Goal: Task Accomplishment & Management: Manage account settings

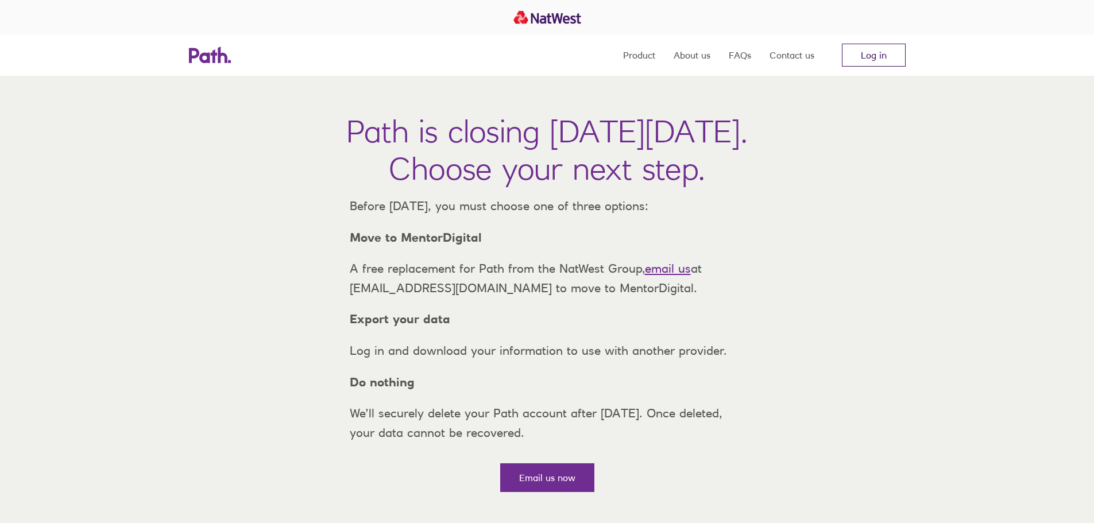
drag, startPoint x: 0, startPoint y: 0, endPoint x: 870, endPoint y: 56, distance: 872.2
click at [870, 56] on link "Log in" at bounding box center [874, 55] width 64 height 23
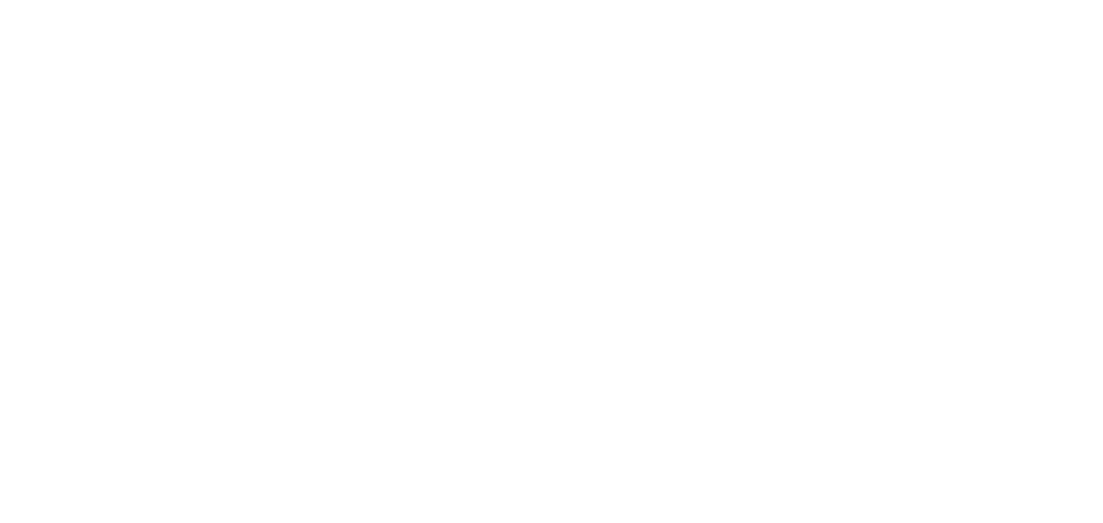
click at [433, 23] on div at bounding box center [551, 261] width 1103 height 523
